Goal: Task Accomplishment & Management: Use online tool/utility

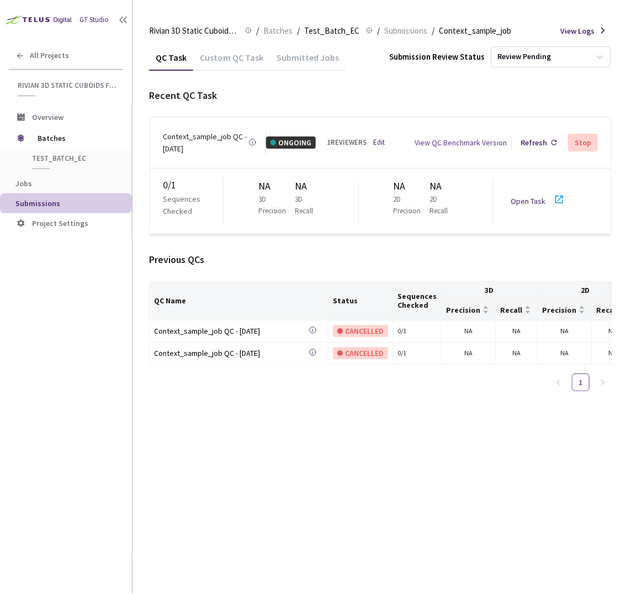
click at [400, 433] on div "QC Task Custom QC Task Submitted Jobs Submission Review Status Review Pending R…" at bounding box center [380, 318] width 463 height 549
click at [538, 196] on link "Open Task" at bounding box center [528, 201] width 35 height 10
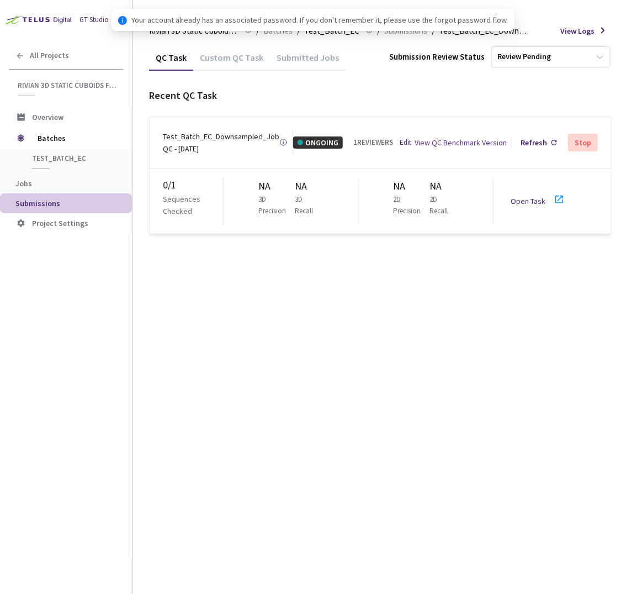
click at [549, 236] on div "QC Task Custom QC Task Submitted Jobs Submission Review Status Review Pending R…" at bounding box center [380, 146] width 463 height 204
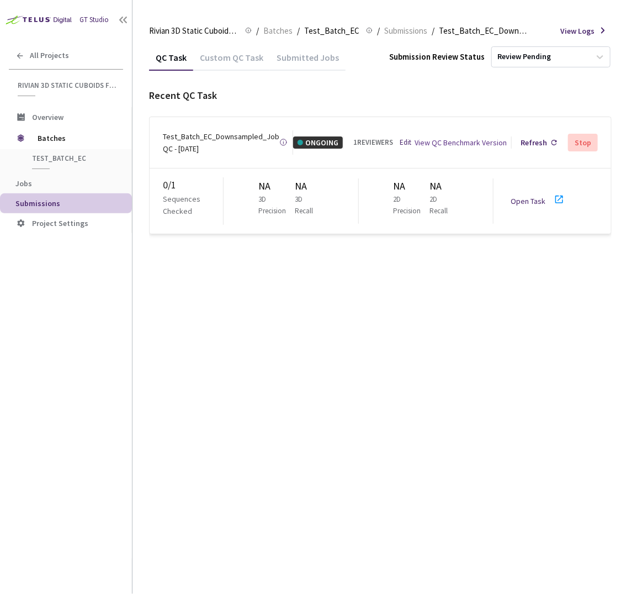
click at [539, 196] on link "Open Task" at bounding box center [528, 201] width 35 height 10
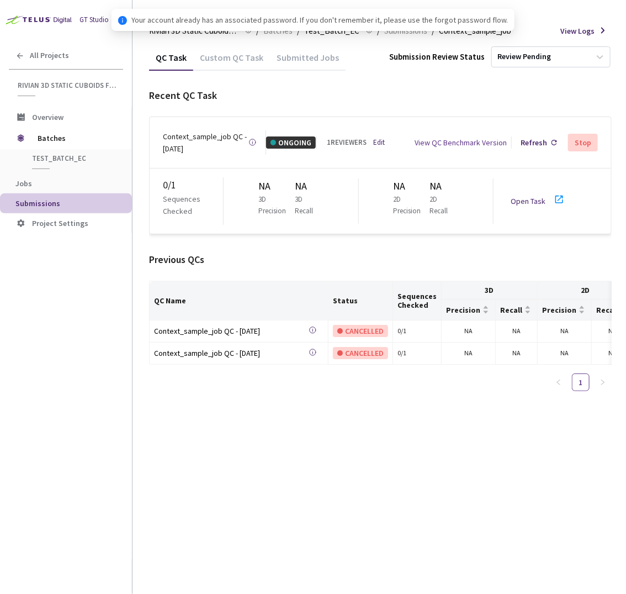
click at [533, 196] on link "Open Task" at bounding box center [528, 201] width 35 height 10
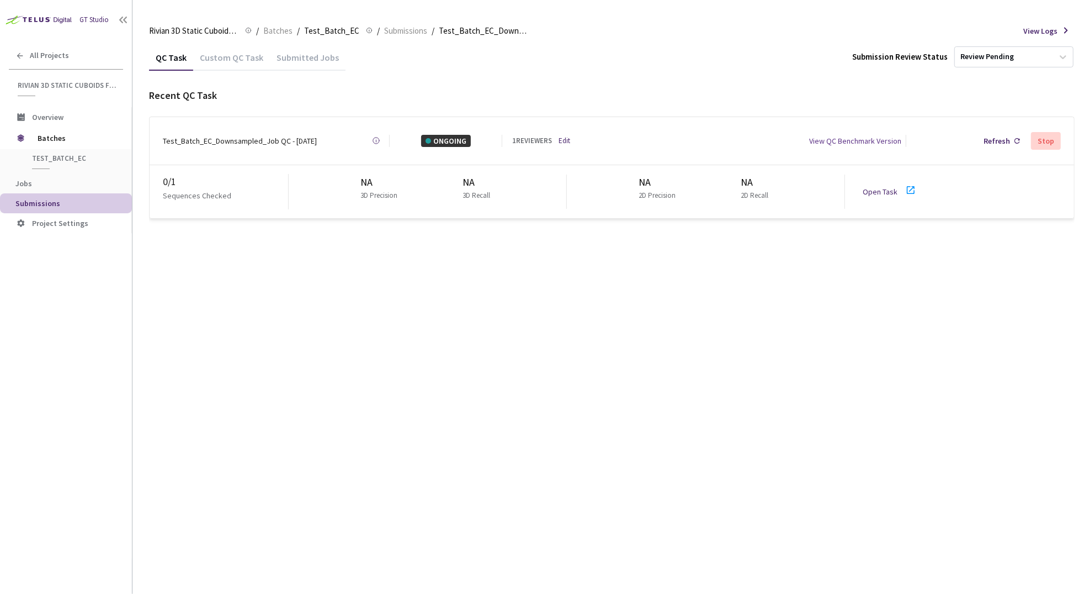
click at [881, 408] on div "QC Task Custom QC Task Submitted Jobs Submission Review Status Review Pending R…" at bounding box center [612, 318] width 926 height 549
click at [883, 188] on link "Open Task" at bounding box center [880, 192] width 35 height 10
